Goal: Information Seeking & Learning: Learn about a topic

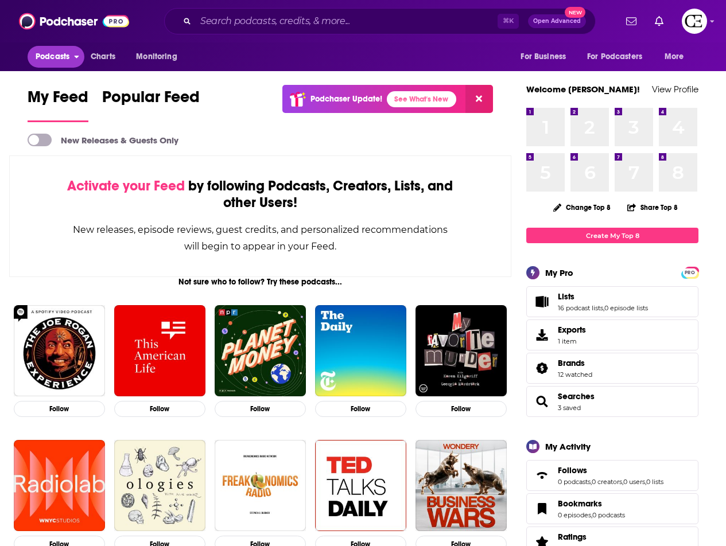
click at [69, 56] on span "Podcasts" at bounding box center [53, 57] width 34 height 16
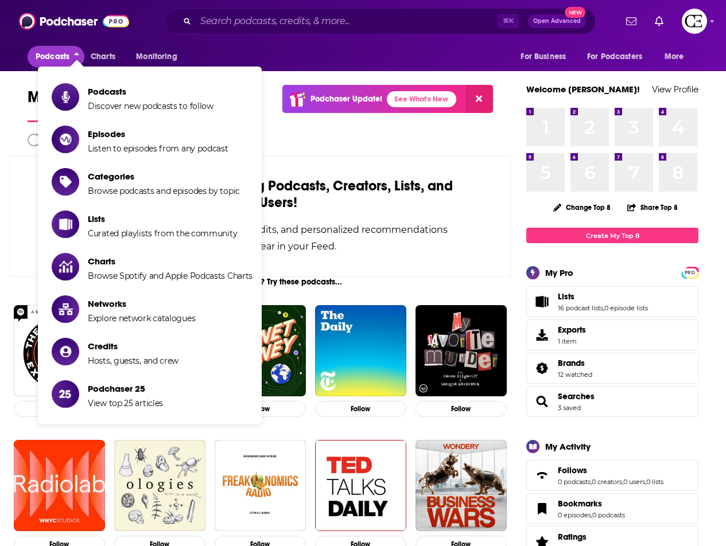
click at [68, 56] on span "Podcasts" at bounding box center [53, 57] width 34 height 16
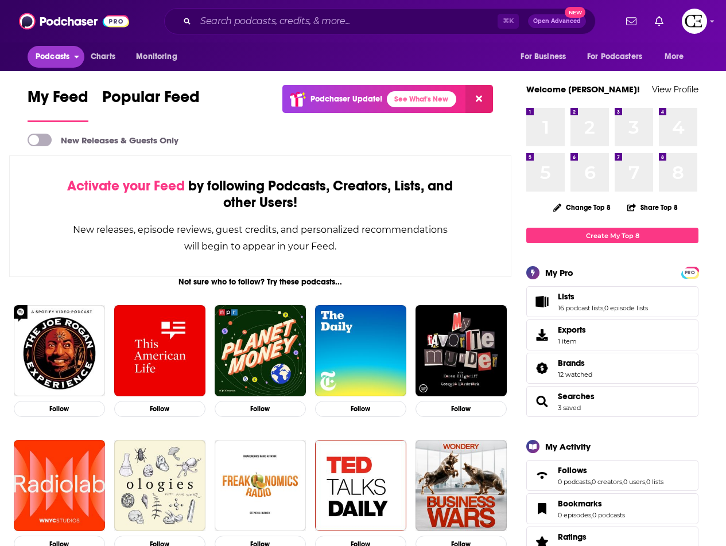
click at [66, 58] on span "Podcasts" at bounding box center [53, 57] width 34 height 16
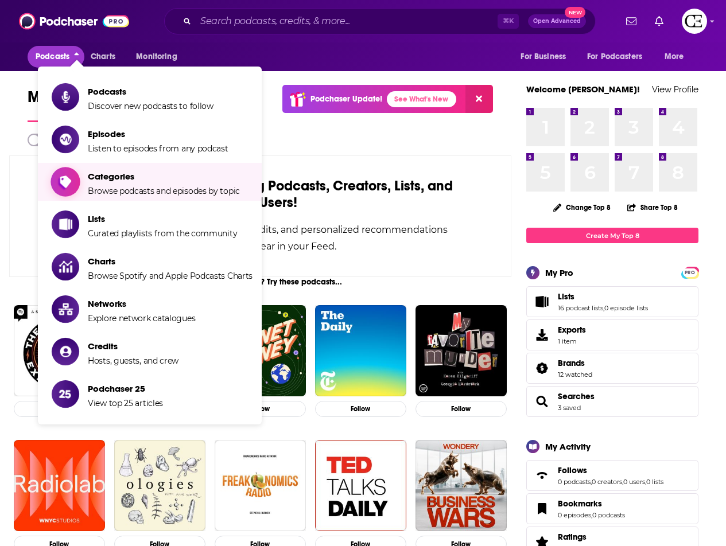
click at [119, 186] on span "Browse podcasts and episodes by topic" at bounding box center [164, 191] width 152 height 10
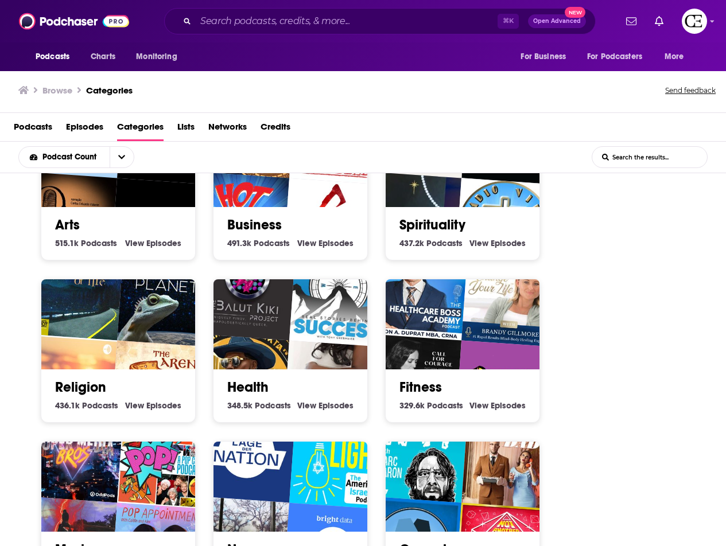
scroll to position [236, 0]
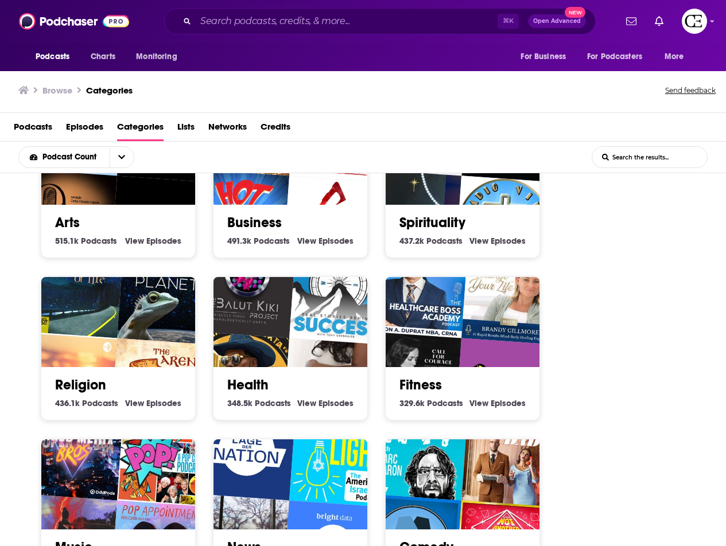
click at [290, 384] on h2 "Health" at bounding box center [290, 384] width 126 height 17
click at [257, 385] on link "Health" at bounding box center [247, 384] width 41 height 17
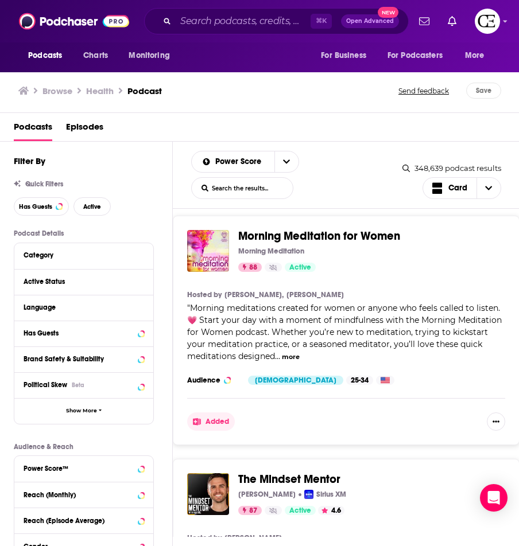
scroll to position [2683, 0]
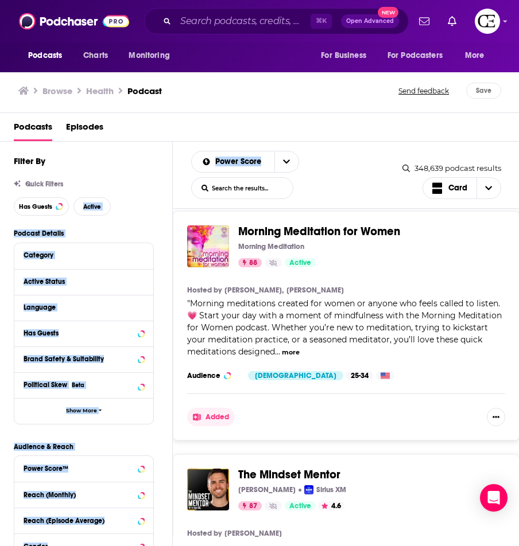
drag, startPoint x: 174, startPoint y: 192, endPoint x: 146, endPoint y: 196, distance: 28.5
click at [147, 196] on div "Filter By Quick Filters Has Guests Active Podcast Details Category Active Statu…" at bounding box center [259, 380] width 519 height 477
click at [45, 133] on span "Podcasts" at bounding box center [33, 130] width 38 height 24
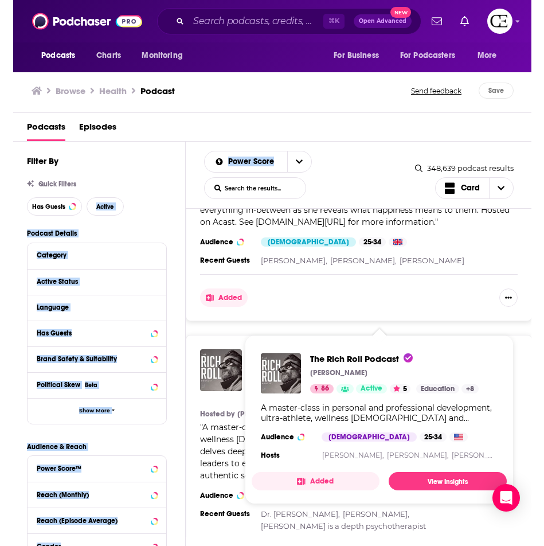
scroll to position [3872, 0]
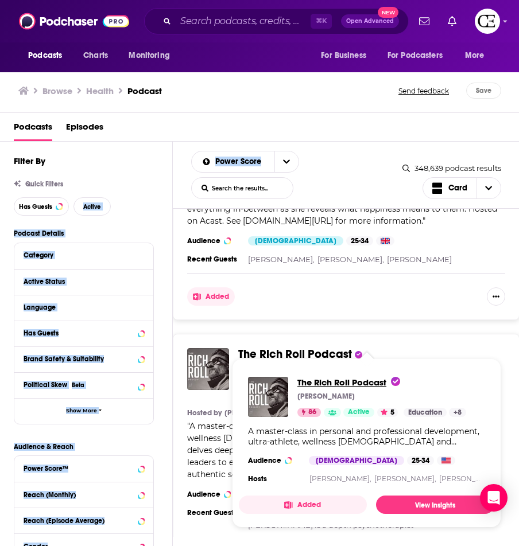
click at [367, 379] on span "The Rich Roll Podcast" at bounding box center [348, 382] width 103 height 11
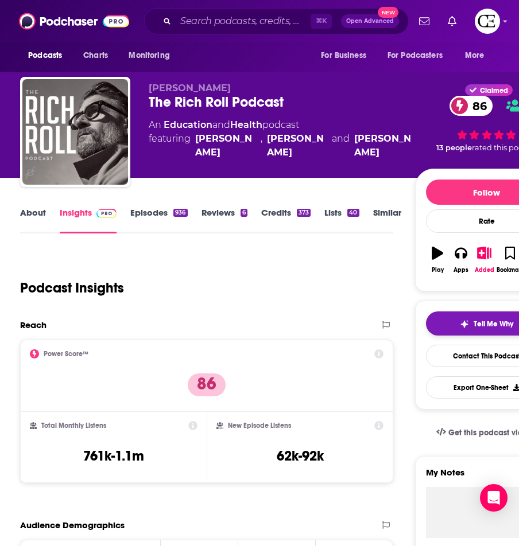
click at [438, 321] on button "Tell Me Why" at bounding box center [487, 323] width 122 height 24
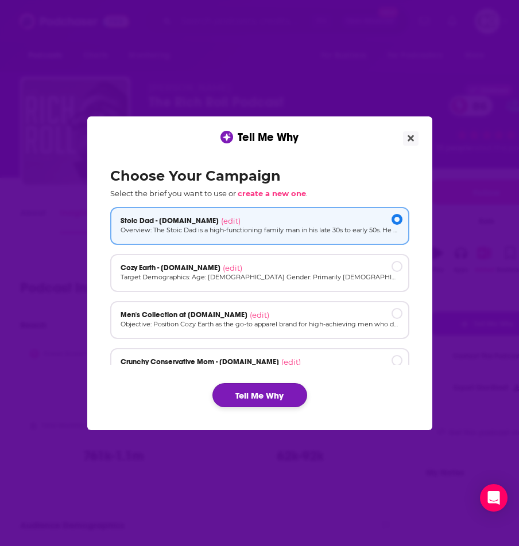
click at [280, 399] on button "Tell Me Why" at bounding box center [259, 395] width 95 height 24
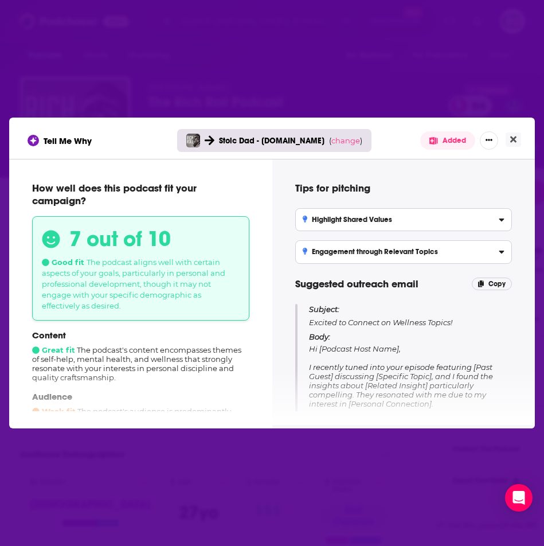
click at [510, 149] on div "Tell Me Why Stoic Dad - [DOMAIN_NAME] ( change ) Added" at bounding box center [272, 140] width 489 height 18
click at [515, 141] on icon "Close" at bounding box center [513, 140] width 6 height 6
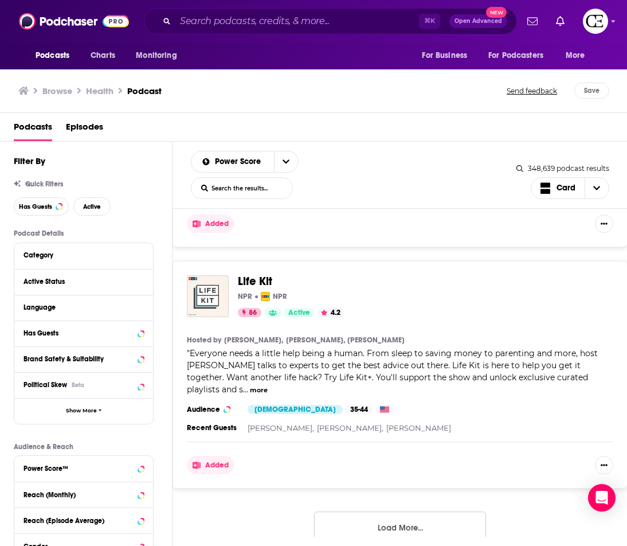
scroll to position [5471, 0]
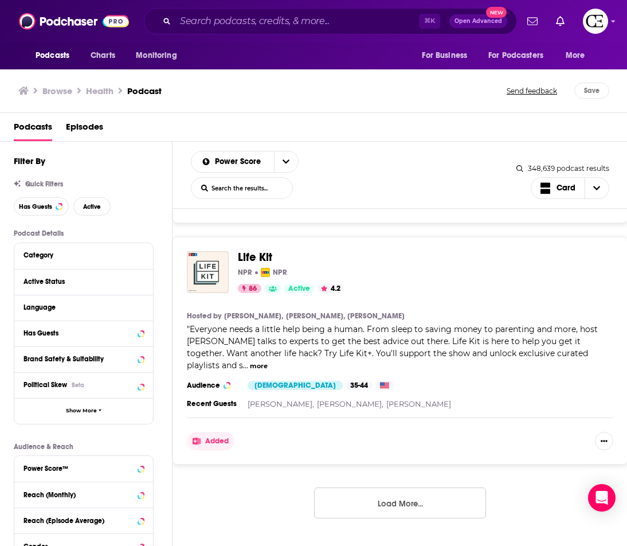
click at [437, 498] on button "Load More..." at bounding box center [400, 503] width 172 height 31
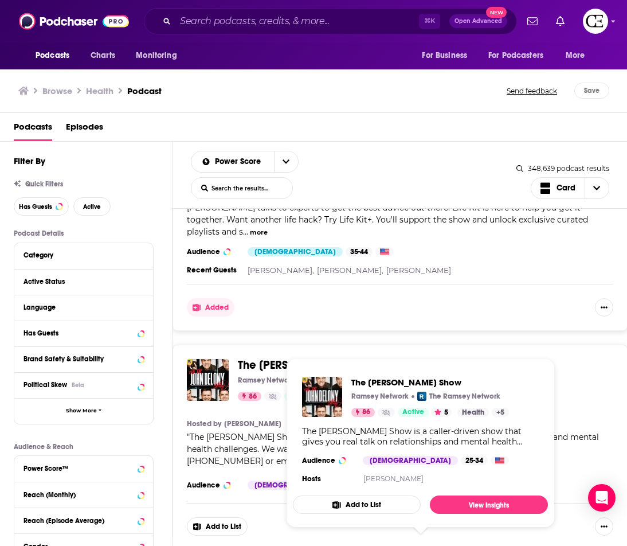
scroll to position [5673, 0]
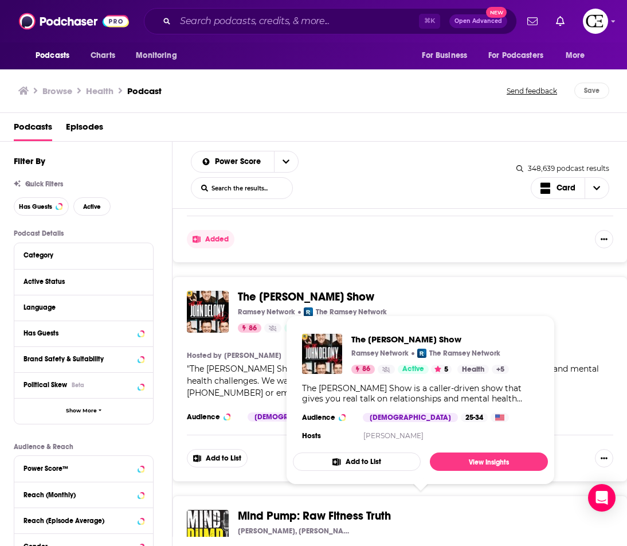
click at [334, 301] on span "The [PERSON_NAME] Show" at bounding box center [306, 297] width 137 height 14
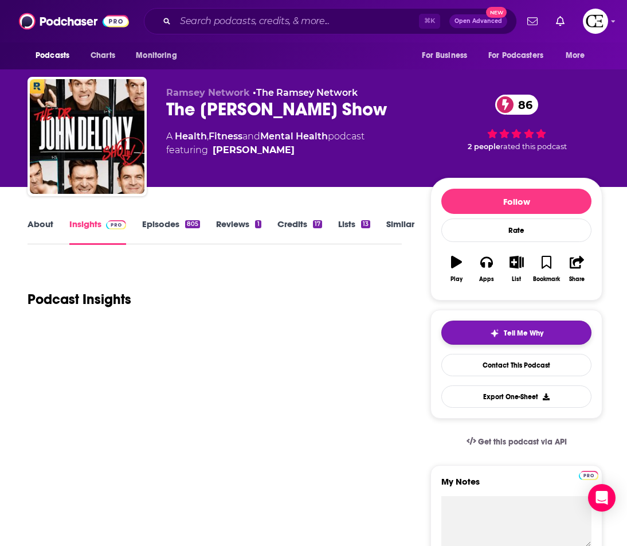
click at [527, 331] on span "Tell Me Why" at bounding box center [524, 333] width 40 height 9
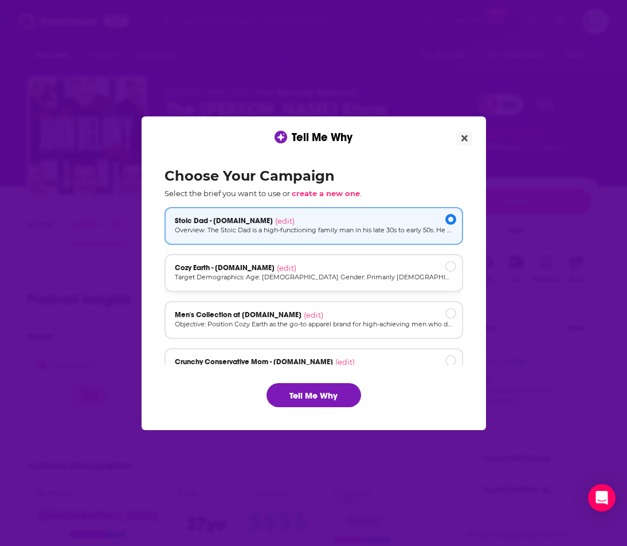
click at [355, 283] on div "Cozy Earth - [DOMAIN_NAME] (edit) Target Demographics: Age: [DEMOGRAPHIC_DATA] …" at bounding box center [314, 273] width 299 height 38
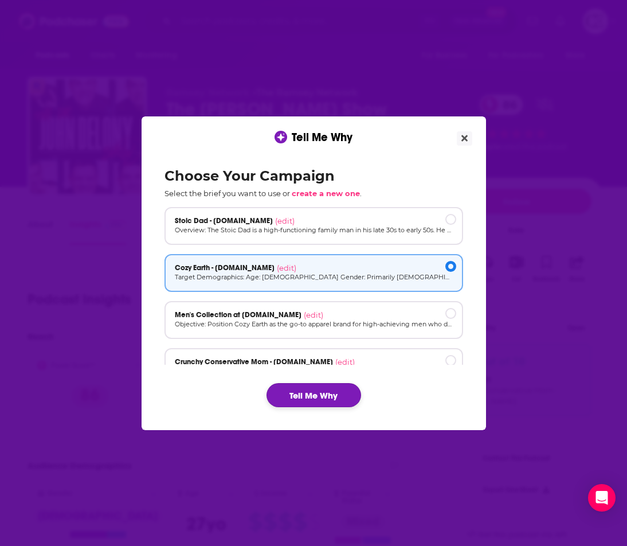
drag, startPoint x: 317, startPoint y: 414, endPoint x: 323, endPoint y: 400, distance: 14.9
click at [317, 412] on div "Choose Your Campaign Select the brief you want to use or create a new one . Sto…" at bounding box center [313, 287] width 317 height 258
click at [324, 397] on button "Tell Me Why" at bounding box center [314, 395] width 95 height 24
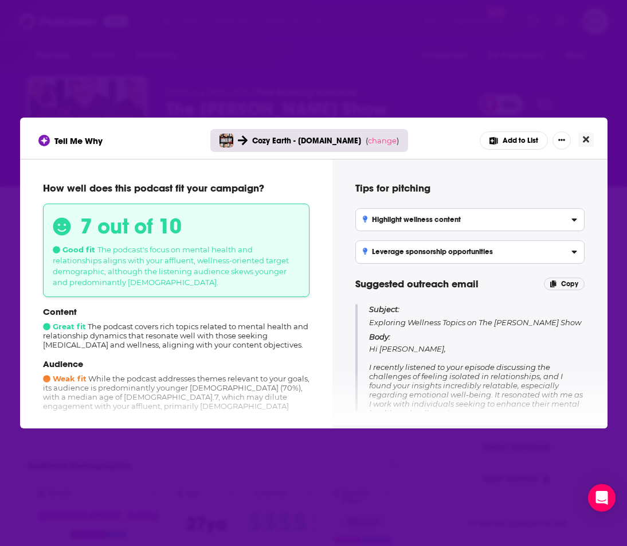
click at [545, 141] on icon "Close" at bounding box center [586, 139] width 6 height 9
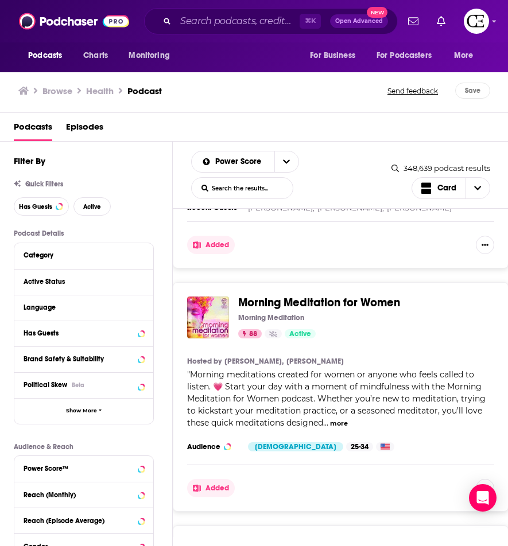
scroll to position [2689, 0]
